Goal: Communication & Community: Answer question/provide support

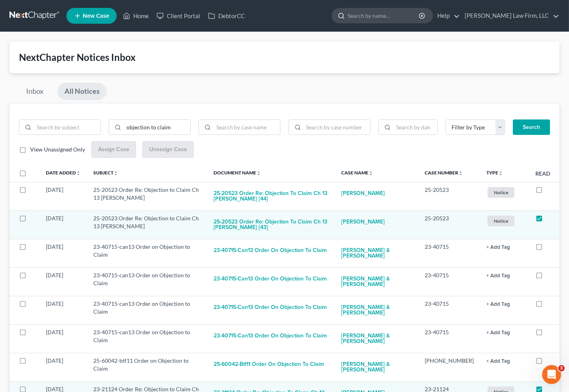
click at [420, 13] on input "search" at bounding box center [383, 15] width 72 height 15
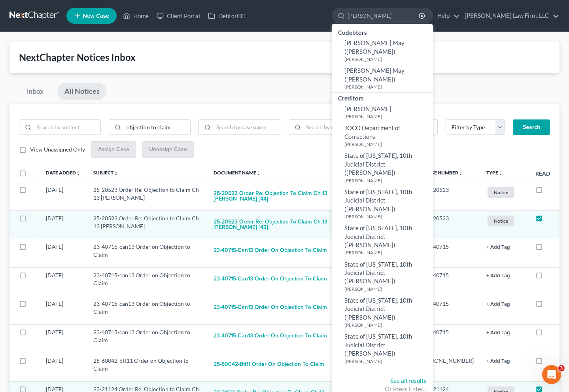
type input "[PERSON_NAME]"
click at [36, 21] on link at bounding box center [34, 16] width 51 height 14
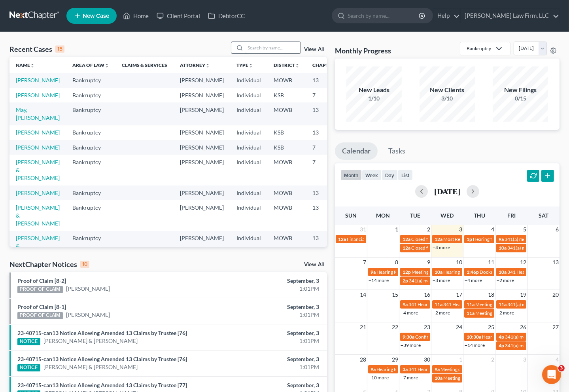
click at [260, 53] on input "search" at bounding box center [272, 47] width 55 height 11
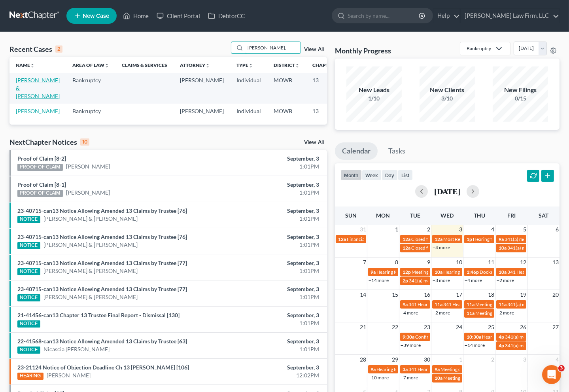
type input "jones,"
click at [29, 91] on link "Jones, John & Rachelle" at bounding box center [38, 88] width 44 height 23
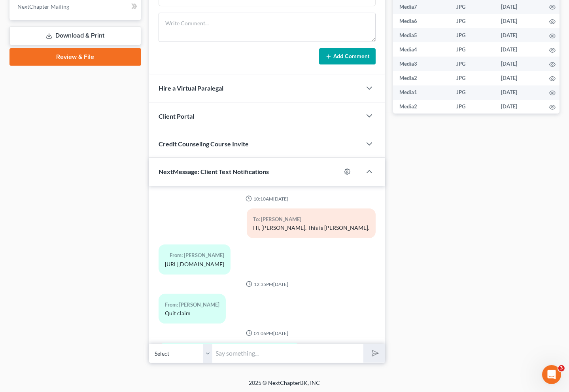
scroll to position [3139, 0]
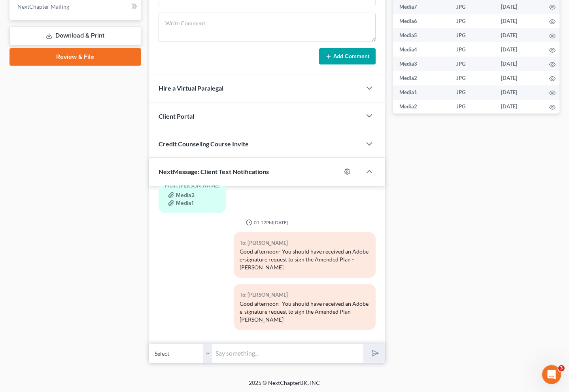
click at [241, 356] on input "text" at bounding box center [287, 352] width 151 height 19
type input "Please check your email to e-sign the Amended Chapter 13 Plan. This is a filler…"
click at [363, 344] on button "submit" at bounding box center [374, 353] width 22 height 19
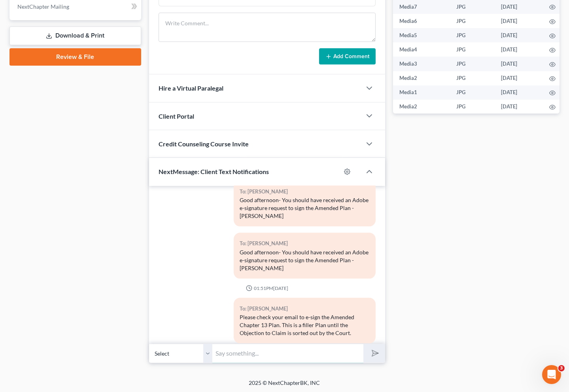
scroll to position [3204, 0]
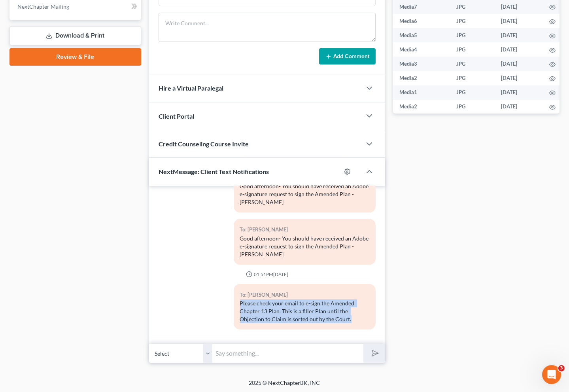
drag, startPoint x: 348, startPoint y: 313, endPoint x: 217, endPoint y: 298, distance: 132.0
click at [217, 298] on div "To: John Jones Please check your email to e-sign the Amended Chapter 13 Plan. T…" at bounding box center [266, 310] width 225 height 52
copy div "Please check your email to e-sign the Amended Chapter 13 Plan. This is a filler…"
click at [200, 343] on select "Select +1 (816) 316-3575 - John Jones +1 (816) 786-6275 - Rachelle Jones" at bounding box center [180, 352] width 63 height 19
select select "1"
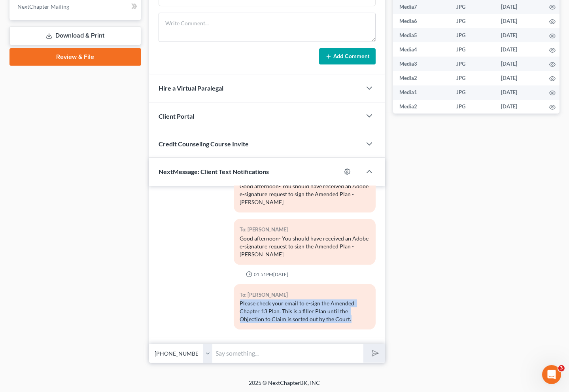
click at [149, 343] on select "Select +1 (816) 316-3575 - John Jones +1 (816) 786-6275 - Rachelle Jones" at bounding box center [180, 352] width 63 height 19
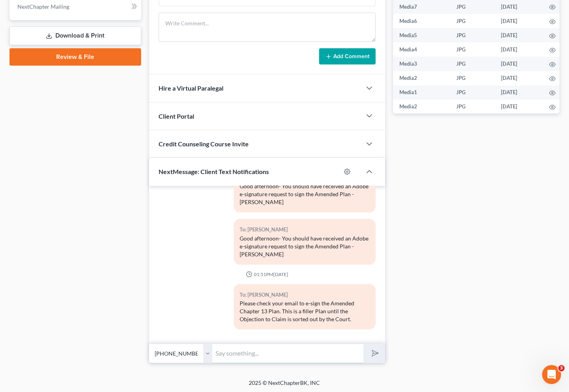
click at [241, 350] on input "text" at bounding box center [287, 352] width 151 height 19
paste input "Please check your email to e-sign the Amended Chapter 13 Plan. This is a filler…"
type input "Please check your email to e-sign the Amended Chapter 13 Plan. This is a filler…"
click at [363, 344] on button "submit" at bounding box center [374, 353] width 22 height 19
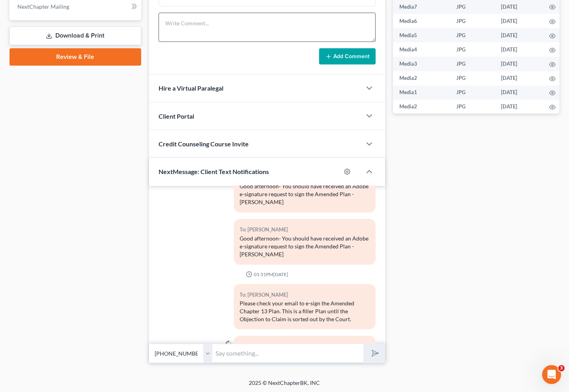
scroll to position [3256, 0]
